Goal: Information Seeking & Learning: Learn about a topic

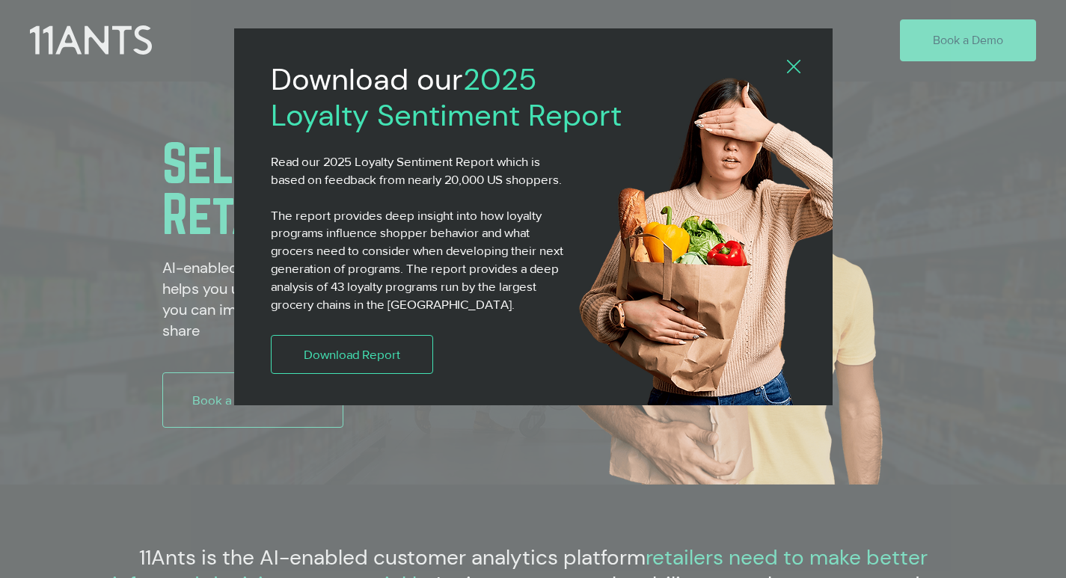
click at [789, 61] on icon "Back to site" at bounding box center [793, 66] width 13 height 13
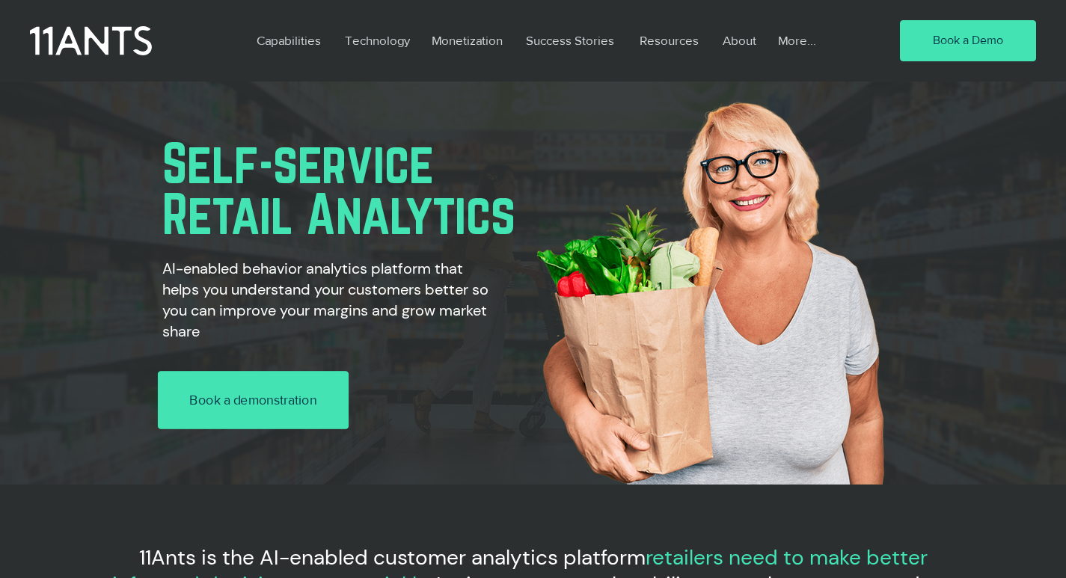
click at [198, 372] on link "Book a demonstration" at bounding box center [253, 400] width 191 height 58
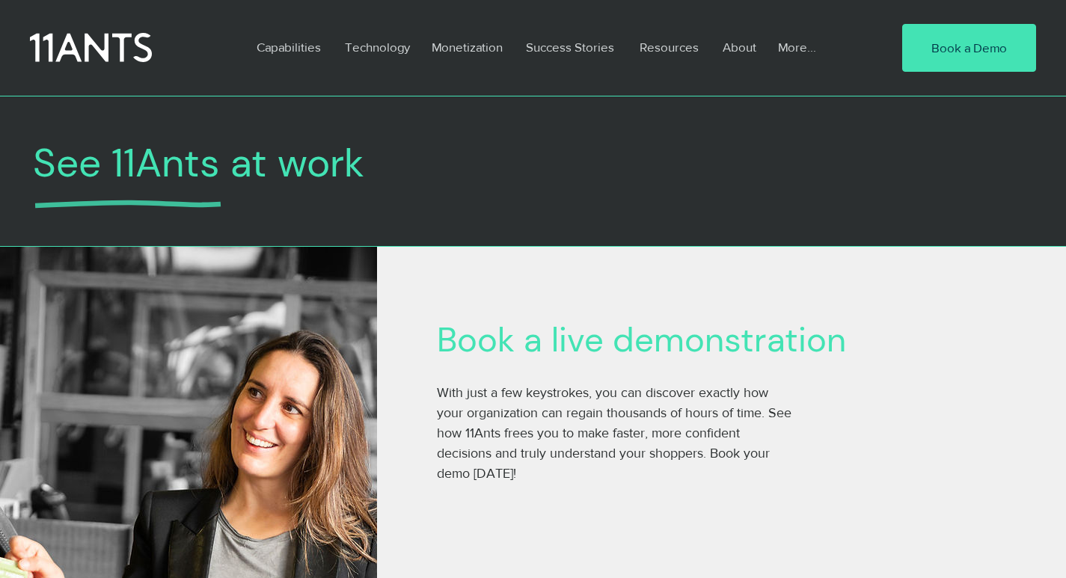
click at [218, 574] on img "main content" at bounding box center [188, 536] width 377 height 578
click at [722, 35] on p "About" at bounding box center [739, 47] width 49 height 34
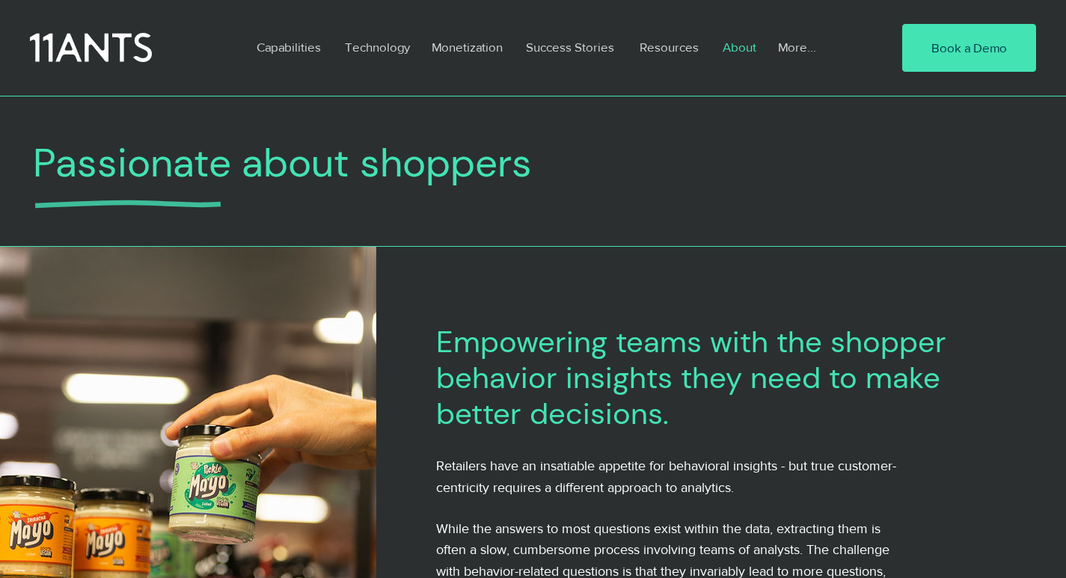
click at [776, 574] on span "While the answers to most questions exist within the data, extracting them is o…" at bounding box center [667, 583] width 463 height 123
